Goal: Task Accomplishment & Management: Use online tool/utility

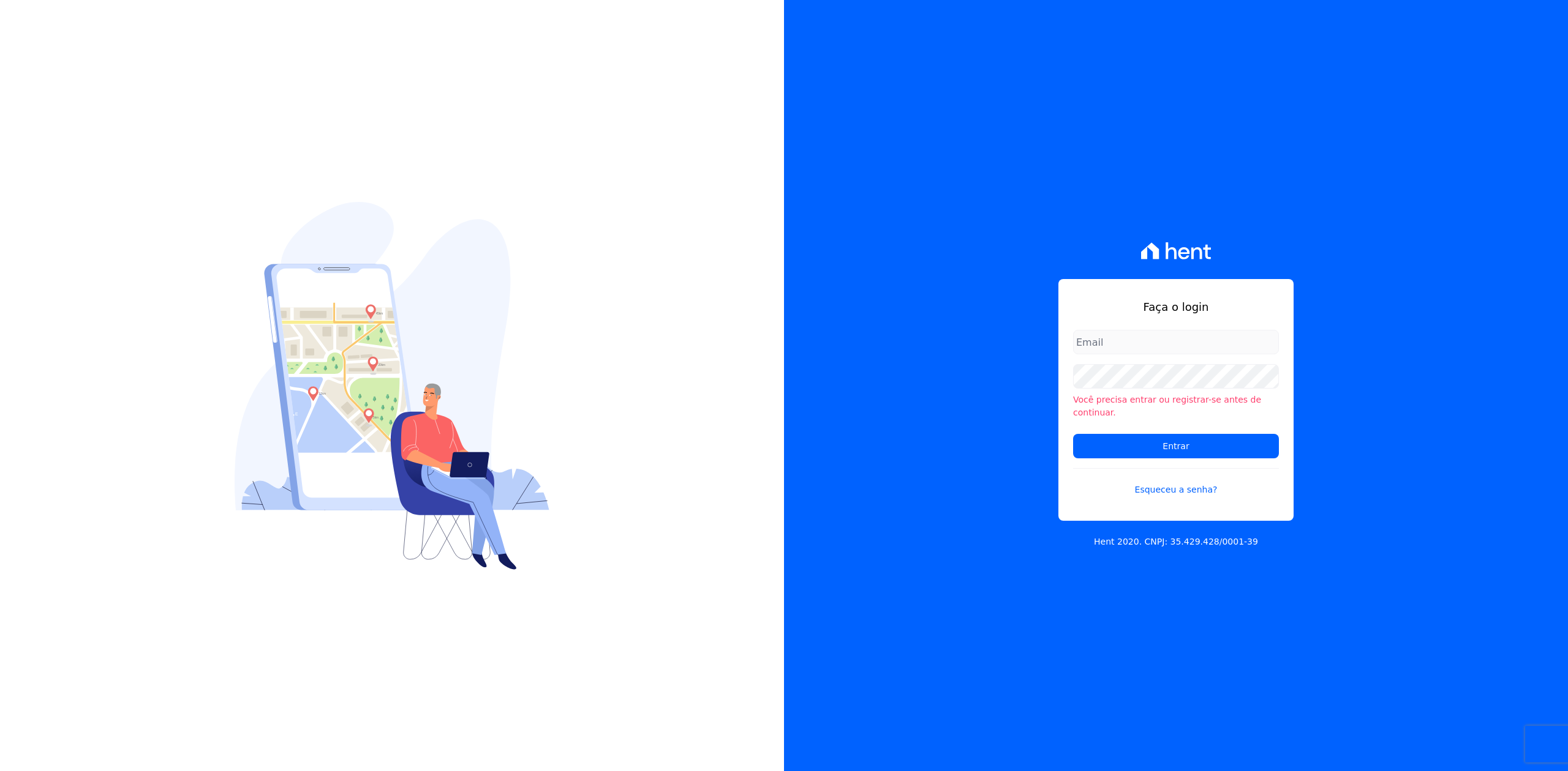
type input "[PERSON_NAME][EMAIL_ADDRESS][DOMAIN_NAME]"
click at [1269, 302] on div "Faça o login joao@apiceincorporadora.com.br Você precisa entrar ou registrar-se…" at bounding box center [1175, 400] width 235 height 242
click at [1189, 453] on form "joao@apiceincorporadora.com.br Você precisa entrar ou registrar-se antes de con…" at bounding box center [1176, 421] width 205 height 181
click at [1189, 447] on input "Entrar" at bounding box center [1176, 446] width 205 height 24
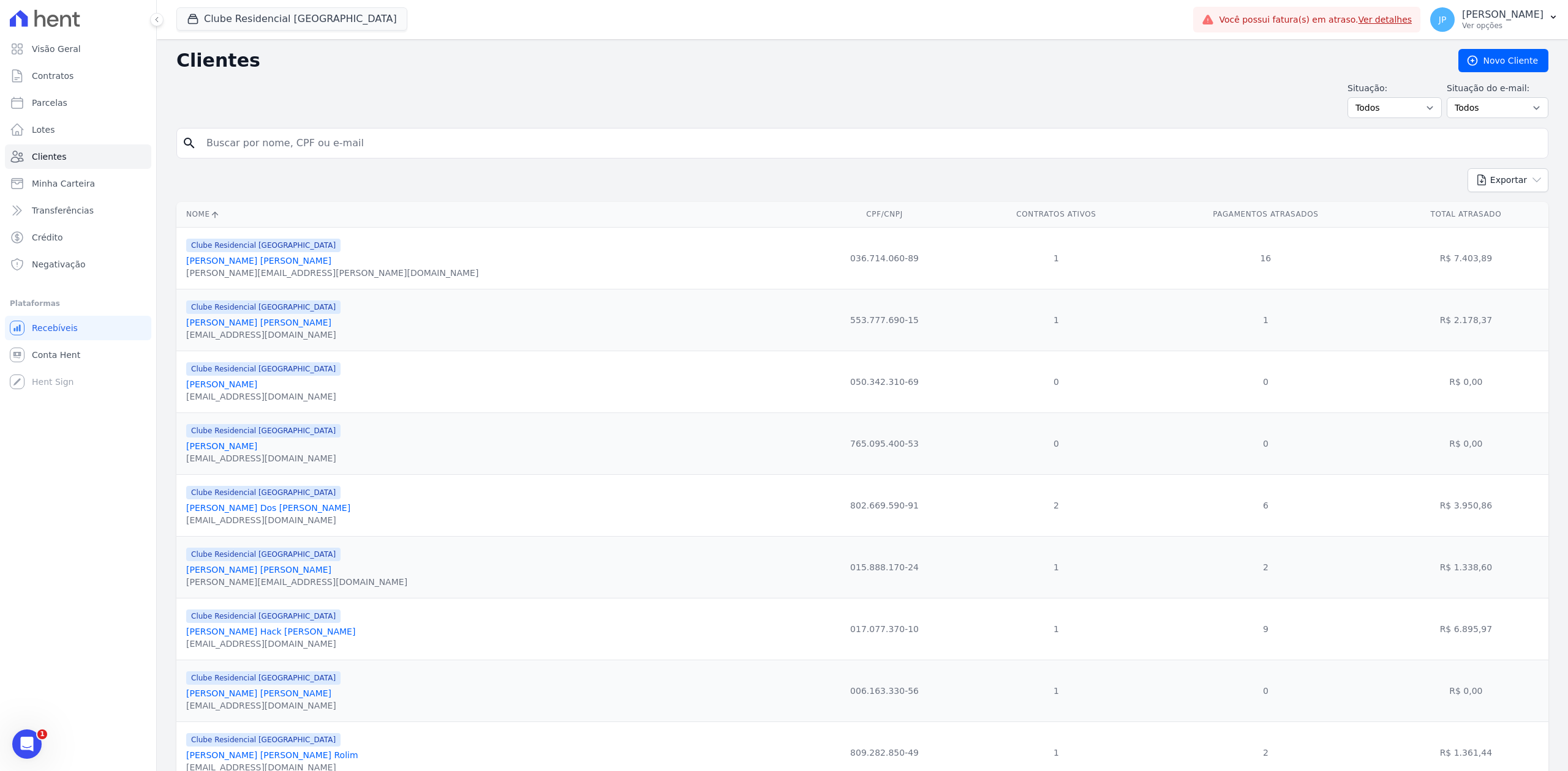
click at [337, 145] on input "search" at bounding box center [871, 143] width 1344 height 24
type input "[PERSON_NAME]"
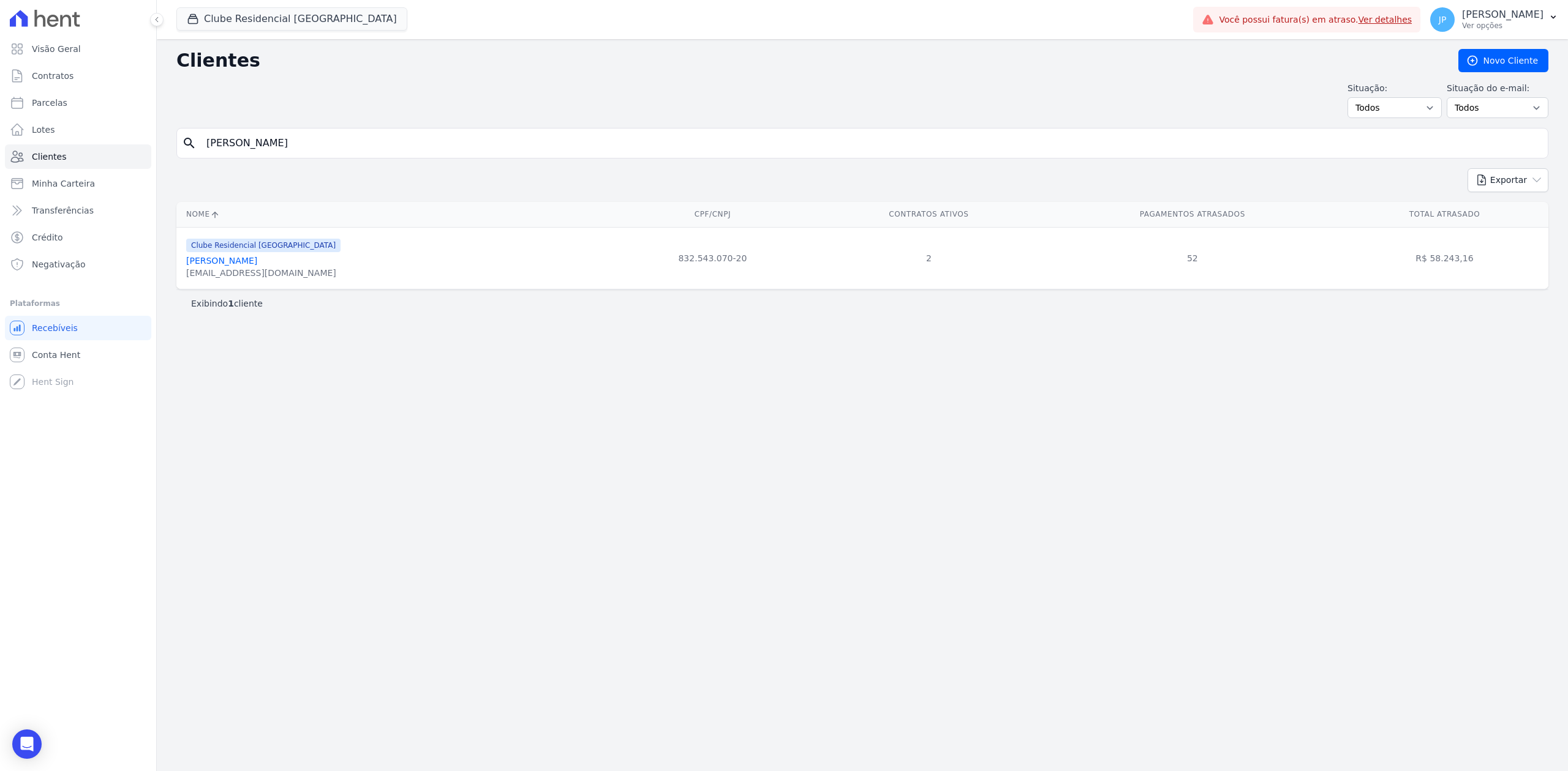
click at [213, 261] on link "[PERSON_NAME]" at bounding box center [221, 261] width 71 height 10
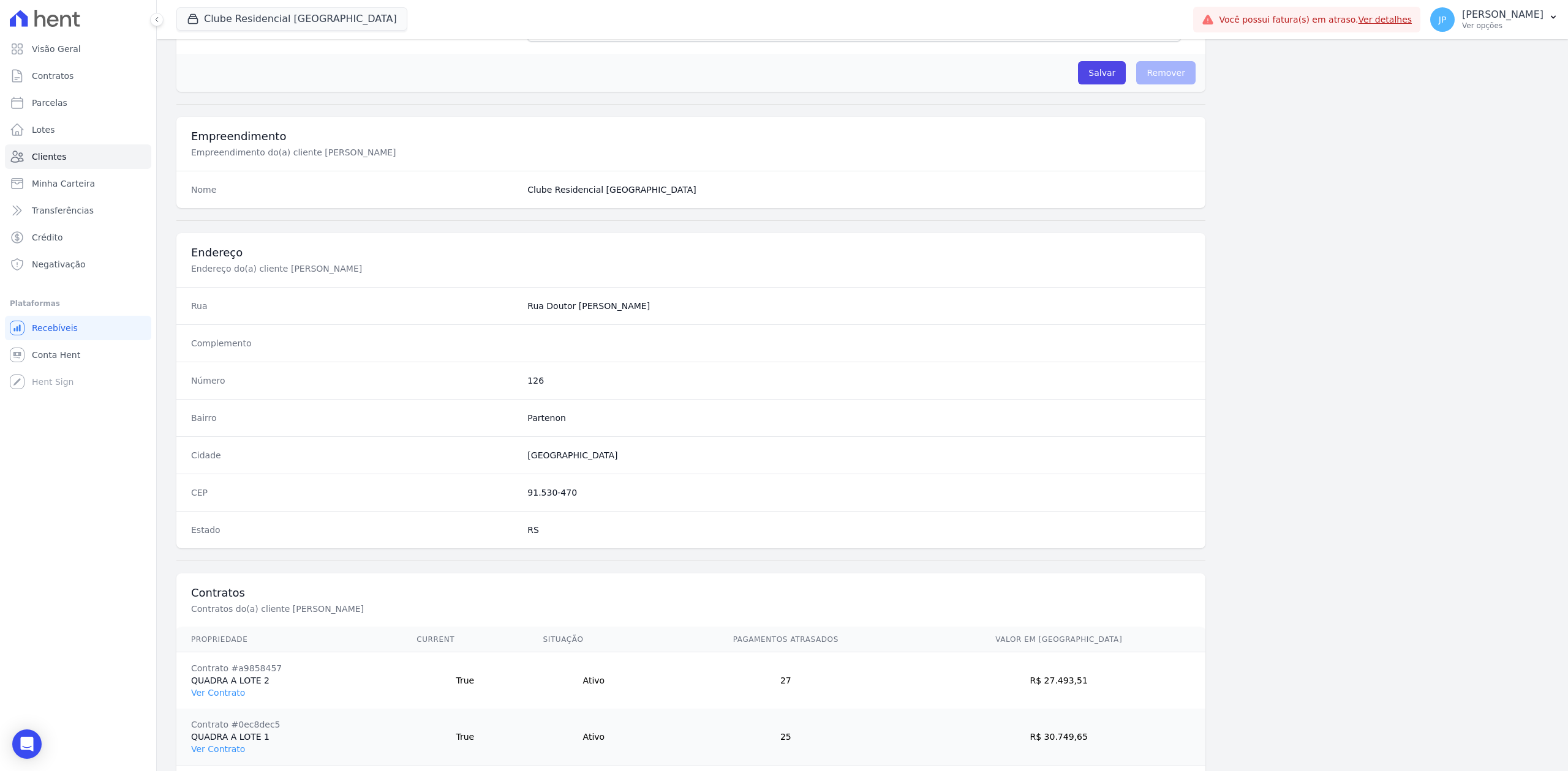
scroll to position [436, 0]
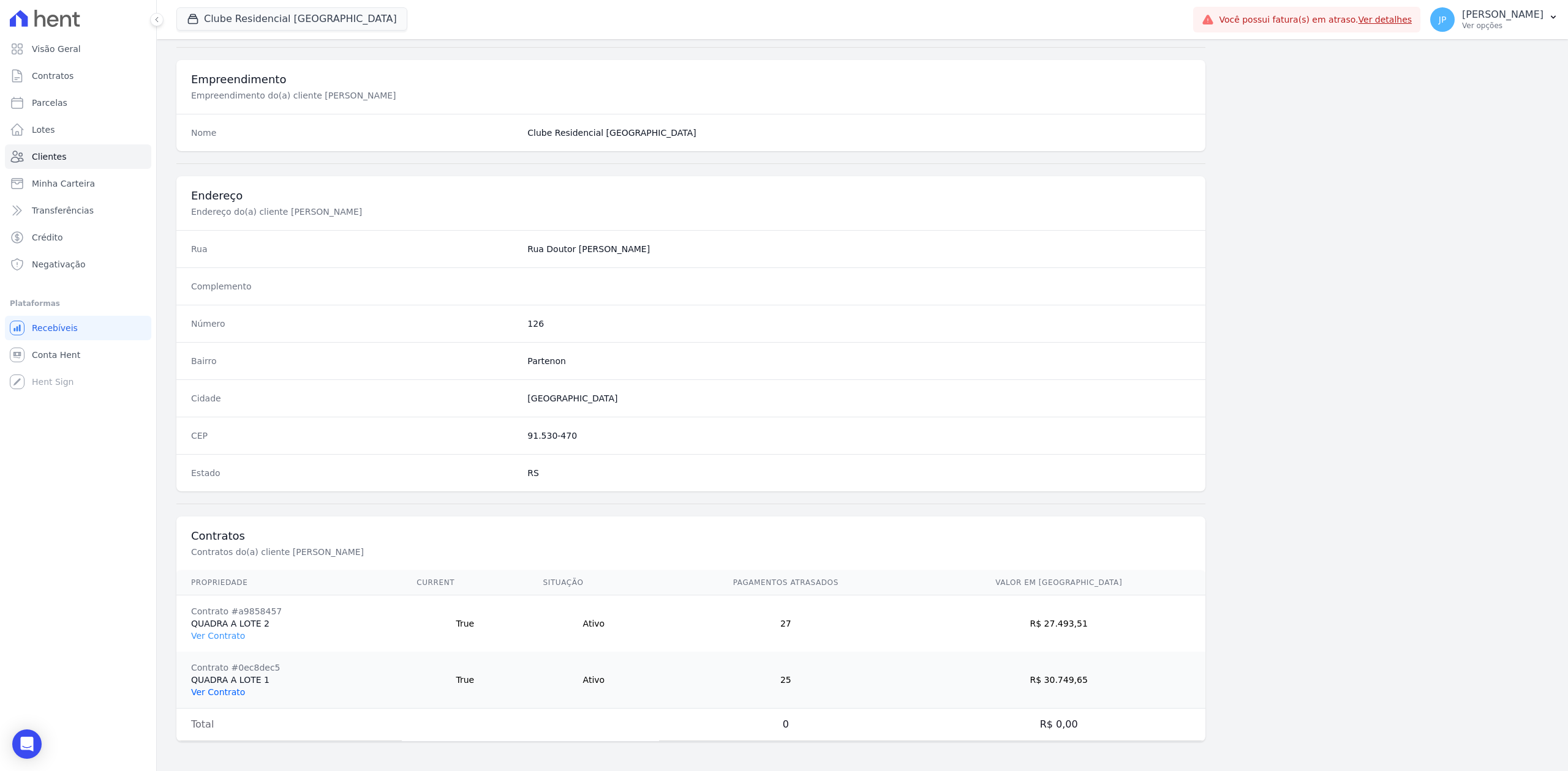
click at [233, 689] on link "Ver Contrato" at bounding box center [218, 692] width 54 height 10
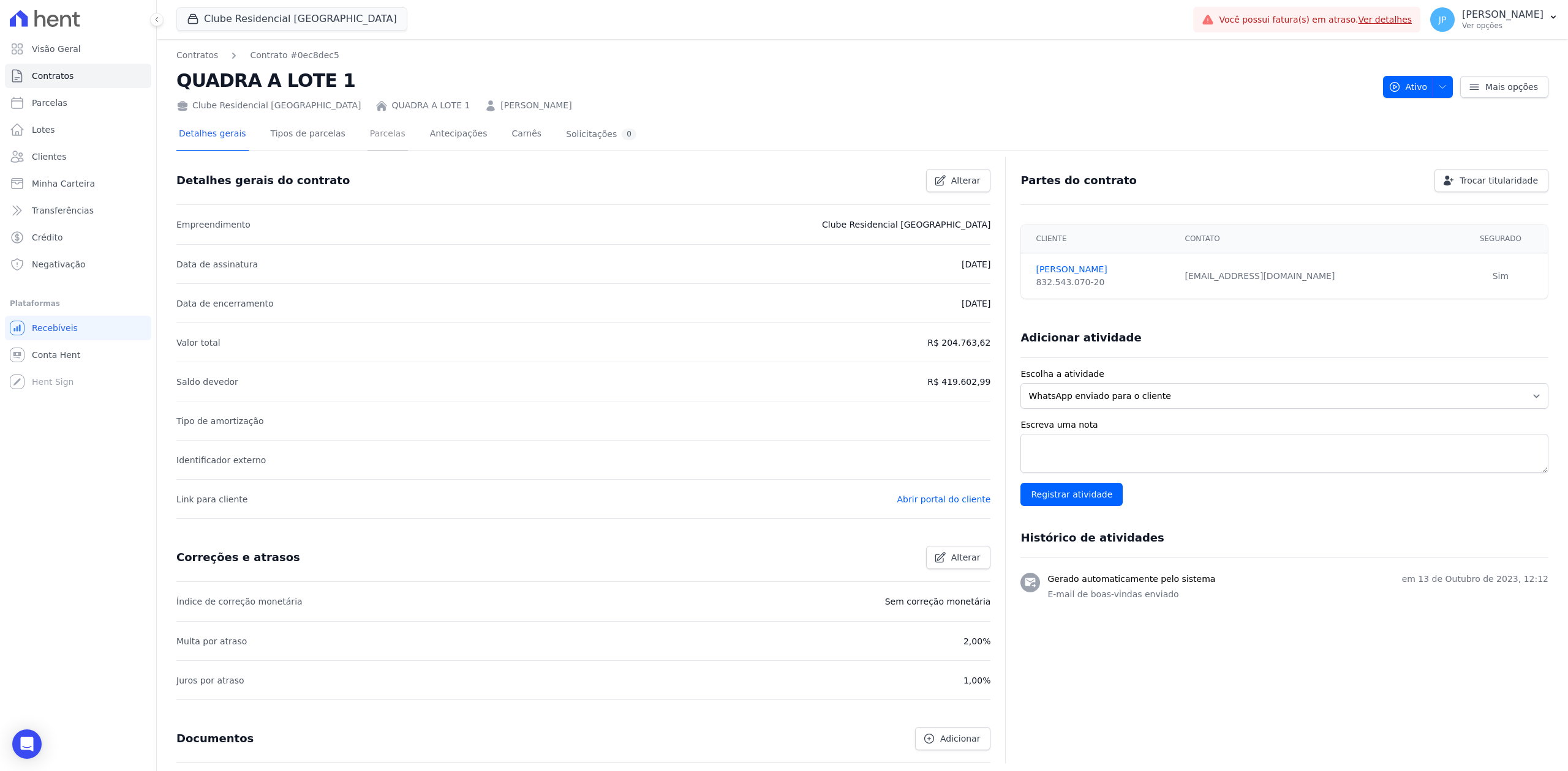
click at [371, 134] on link "Parcelas" at bounding box center [388, 134] width 40 height 32
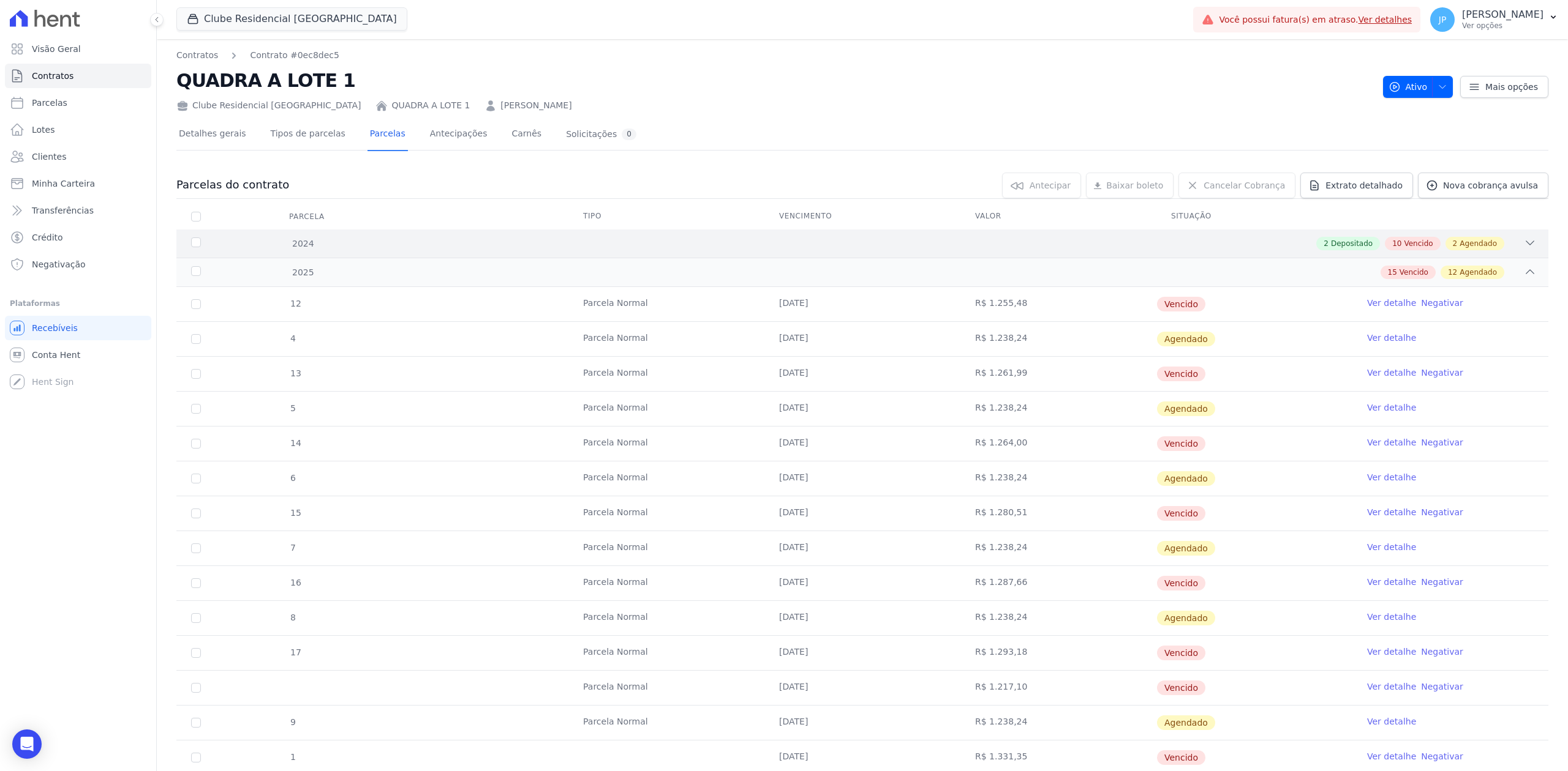
click at [1523, 246] on icon at bounding box center [1529, 243] width 12 height 12
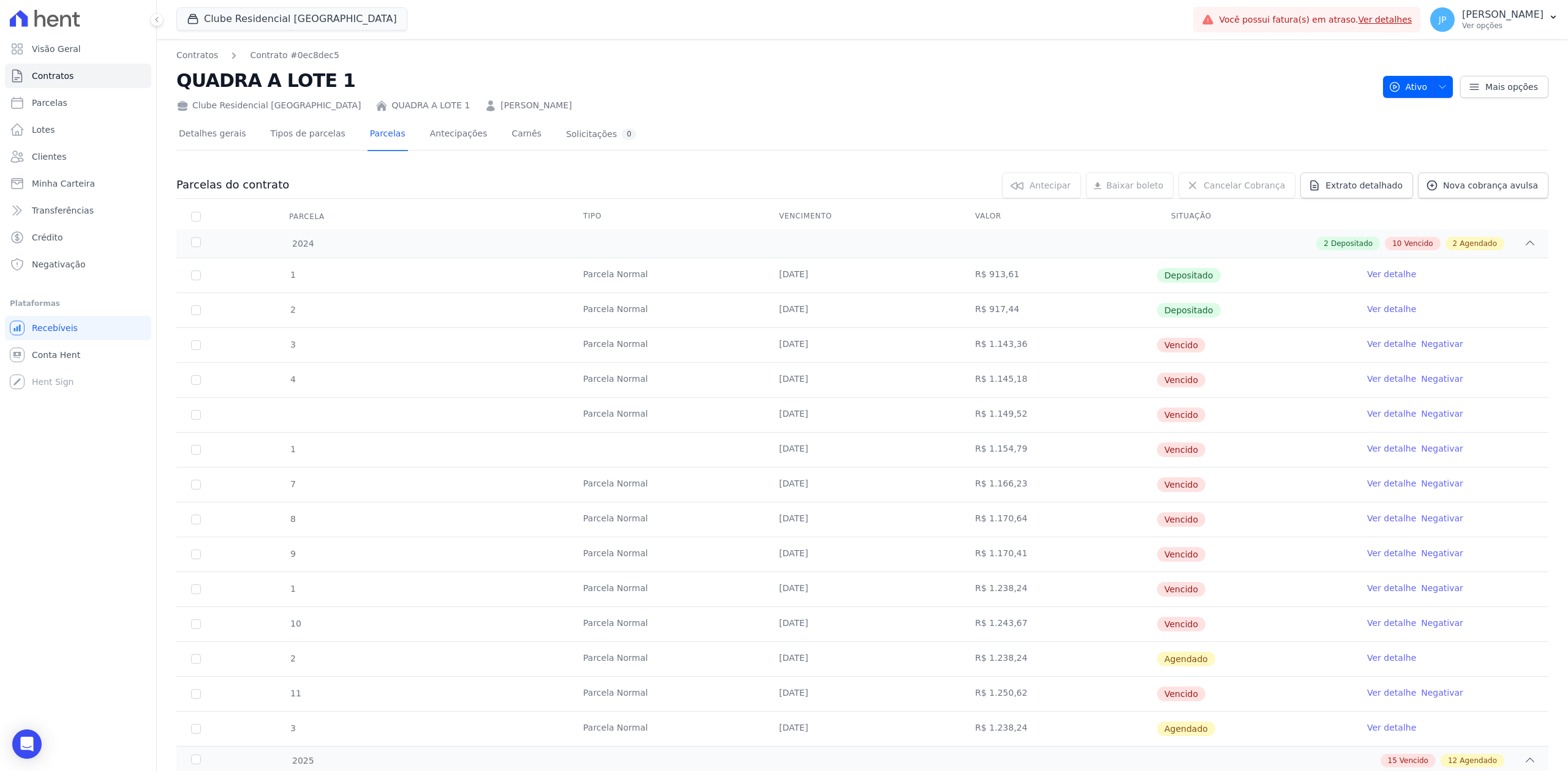
drag, startPoint x: 768, startPoint y: 300, endPoint x: 873, endPoint y: 309, distance: 105.4
click at [873, 309] on td "[DATE]" at bounding box center [862, 310] width 196 height 34
drag, startPoint x: 759, startPoint y: 272, endPoint x: 1076, endPoint y: 243, distance: 318.3
click at [878, 274] on td "[DATE]" at bounding box center [862, 276] width 196 height 34
click at [1333, 184] on span "Extrato detalhado" at bounding box center [1363, 185] width 77 height 12
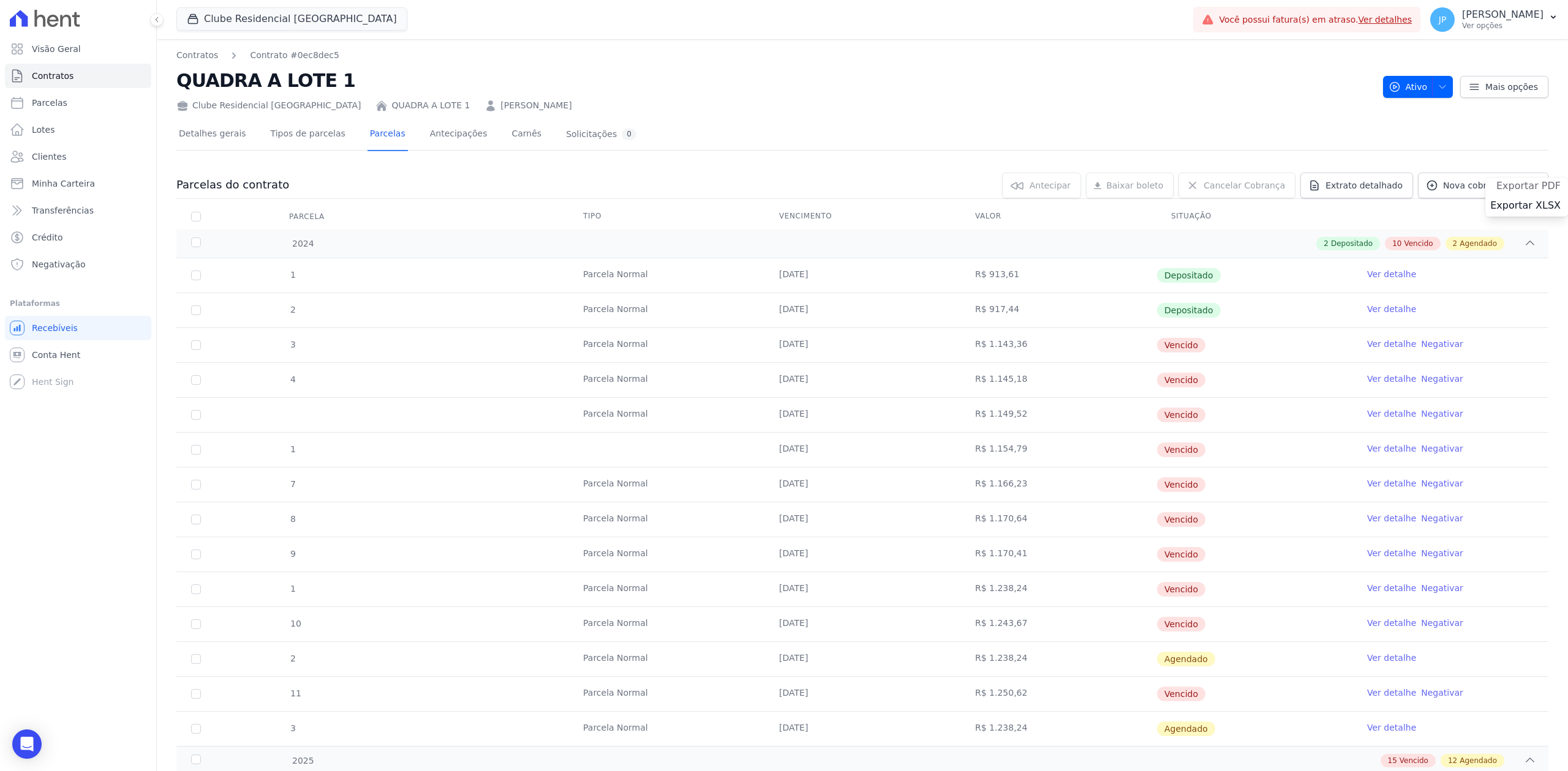
click at [1511, 182] on span "Exportar PDF" at bounding box center [1528, 186] width 65 height 12
